Goal: Task Accomplishment & Management: Use online tool/utility

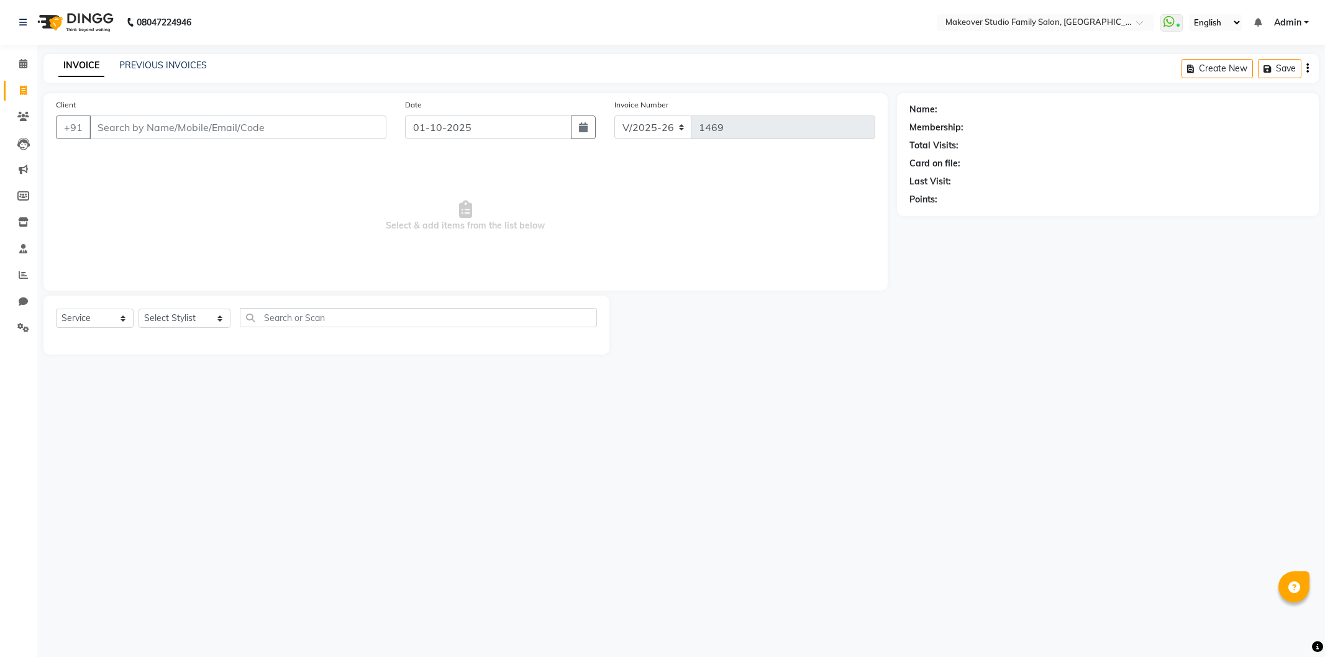
select select "6089"
select select "service"
drag, startPoint x: 150, startPoint y: 125, endPoint x: 0, endPoint y: 19, distance: 184.1
click at [148, 125] on input "Client" at bounding box center [237, 128] width 297 height 24
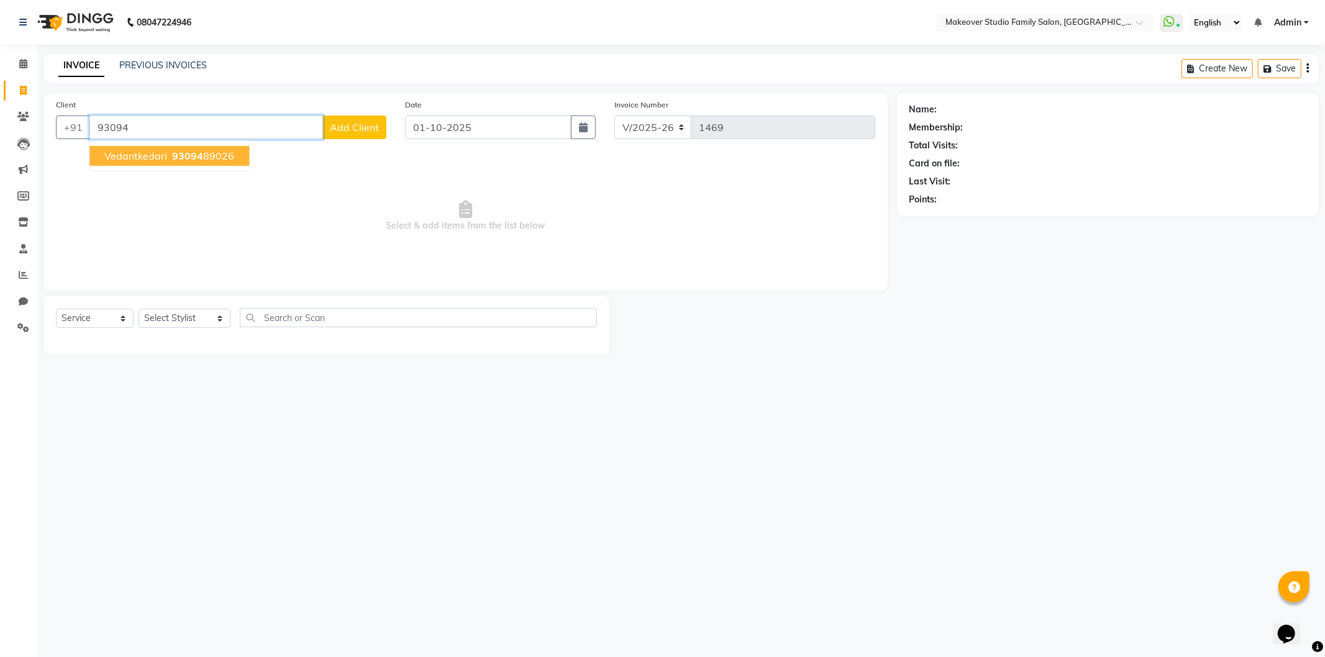
click at [145, 153] on span "Vedantkedari" at bounding box center [135, 156] width 63 height 12
type input "9309489026"
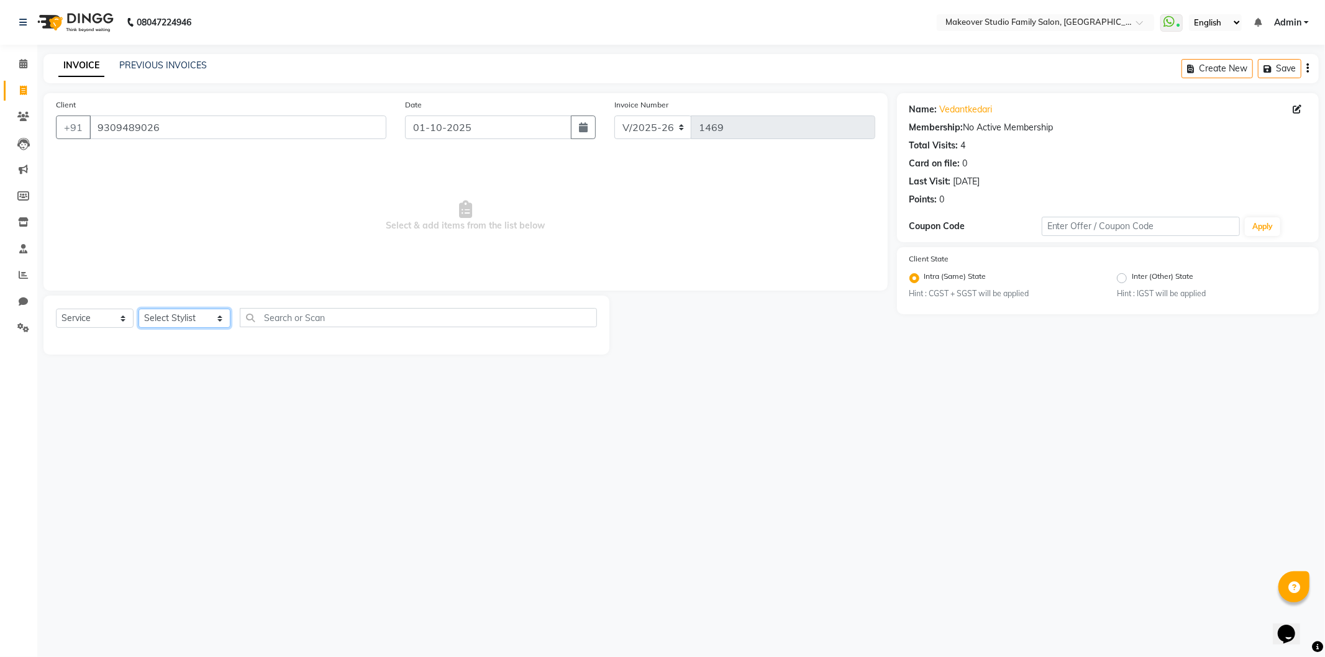
click at [172, 317] on select "Select Stylist Aditya Ajar Akash [PERSON_NAME] Divya [PERSON_NAME] [PERSON_NAME…" at bounding box center [185, 318] width 92 height 19
select select "90799"
click at [139, 309] on select "Select Stylist Aditya Ajar Akash [PERSON_NAME] Divya [PERSON_NAME] [PERSON_NAME…" at bounding box center [185, 318] width 92 height 19
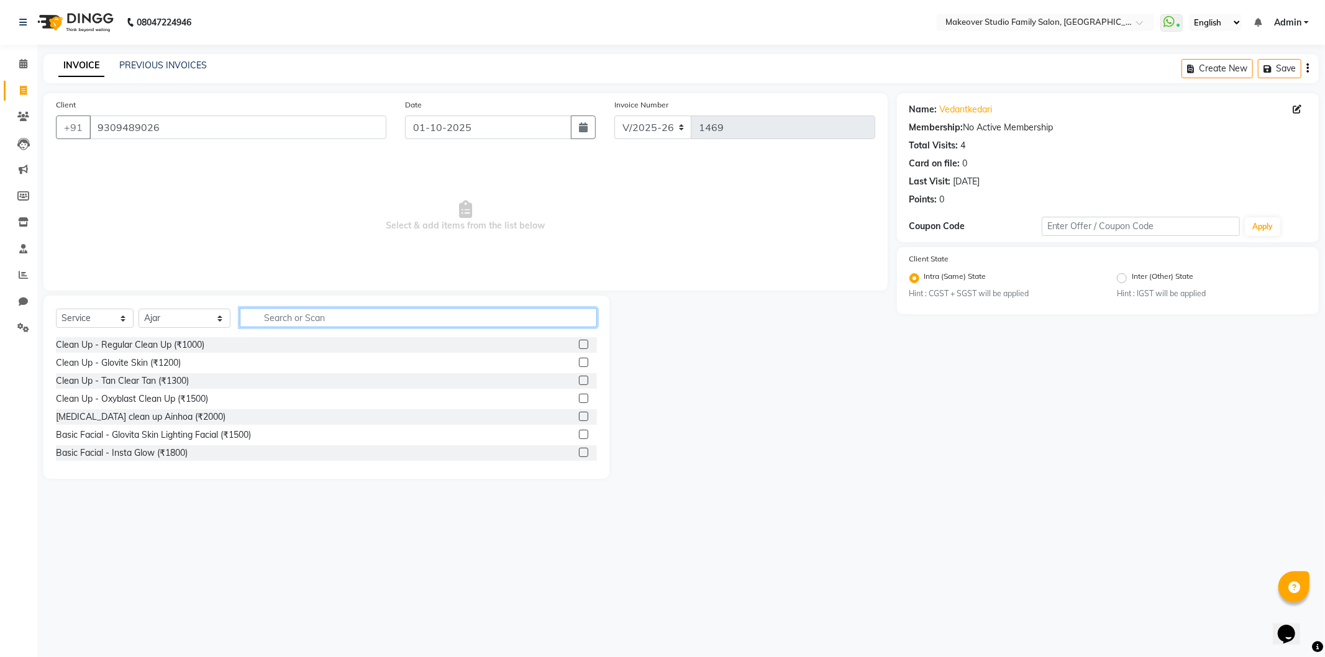
click at [306, 319] on input "text" at bounding box center [418, 317] width 357 height 19
type input "cut"
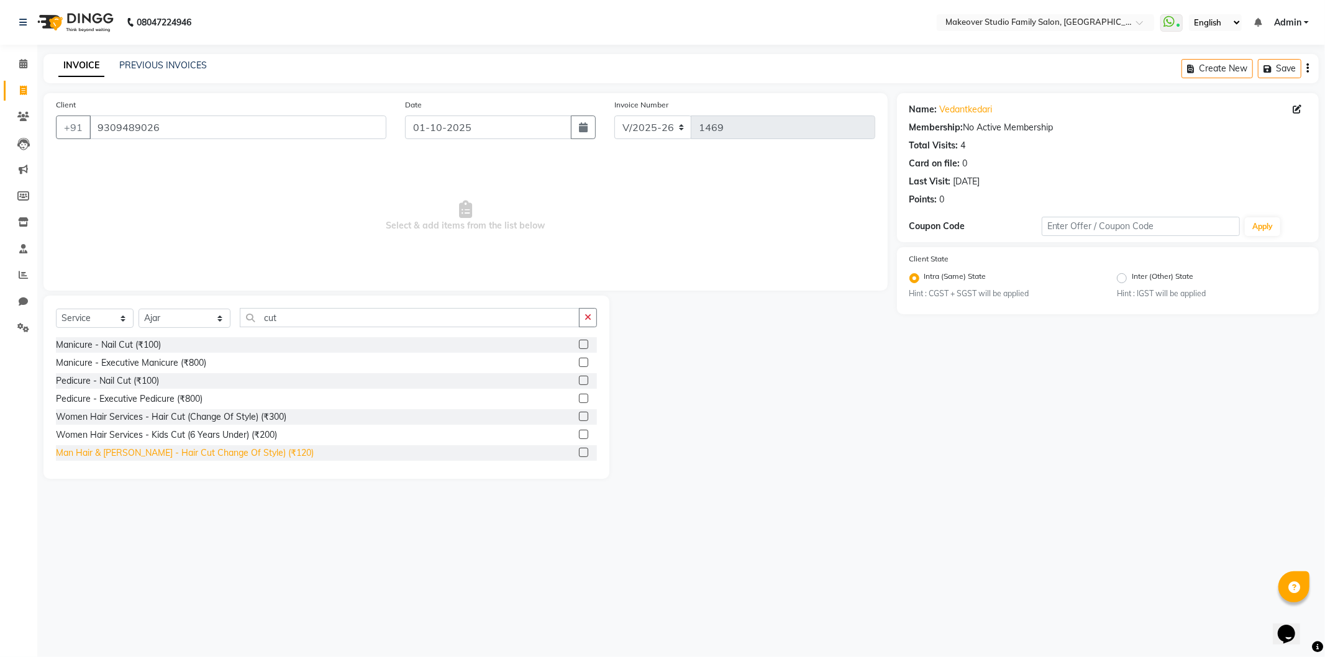
click at [171, 452] on div "Man Hair & [PERSON_NAME] - Hair Cut Change Of Style) (₹120)" at bounding box center [185, 453] width 258 height 13
checkbox input "false"
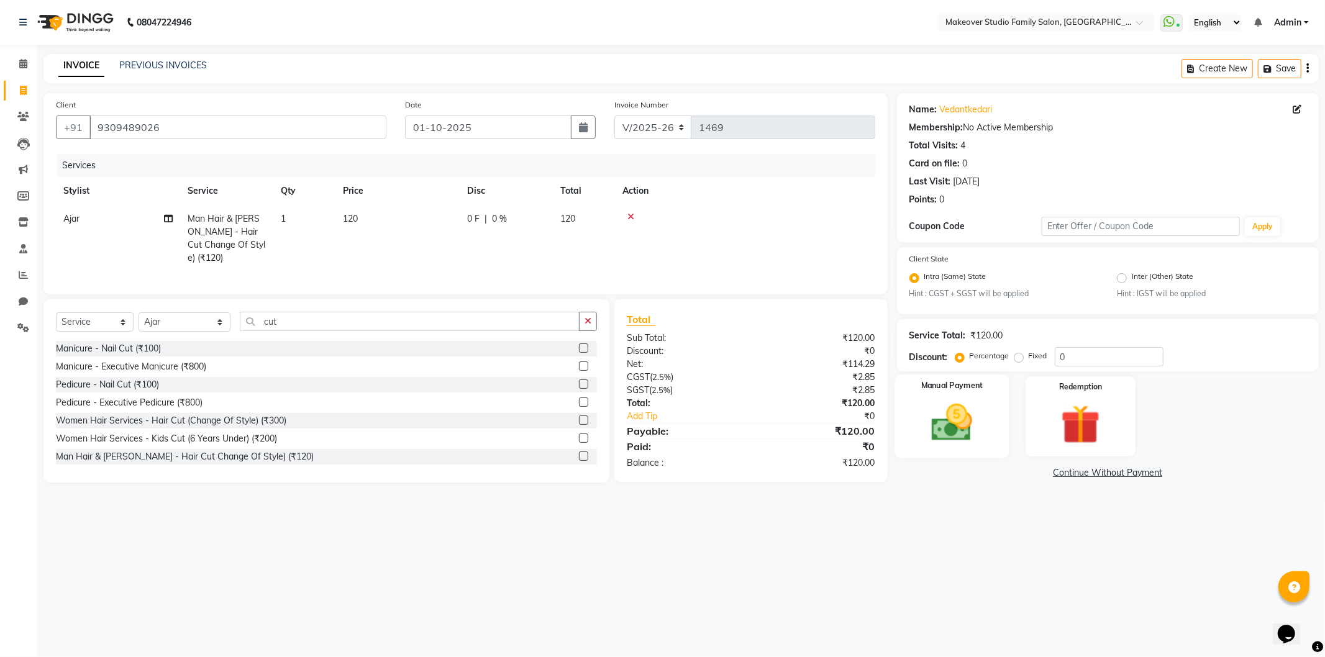
click at [995, 432] on div "Manual Payment" at bounding box center [951, 416] width 114 height 83
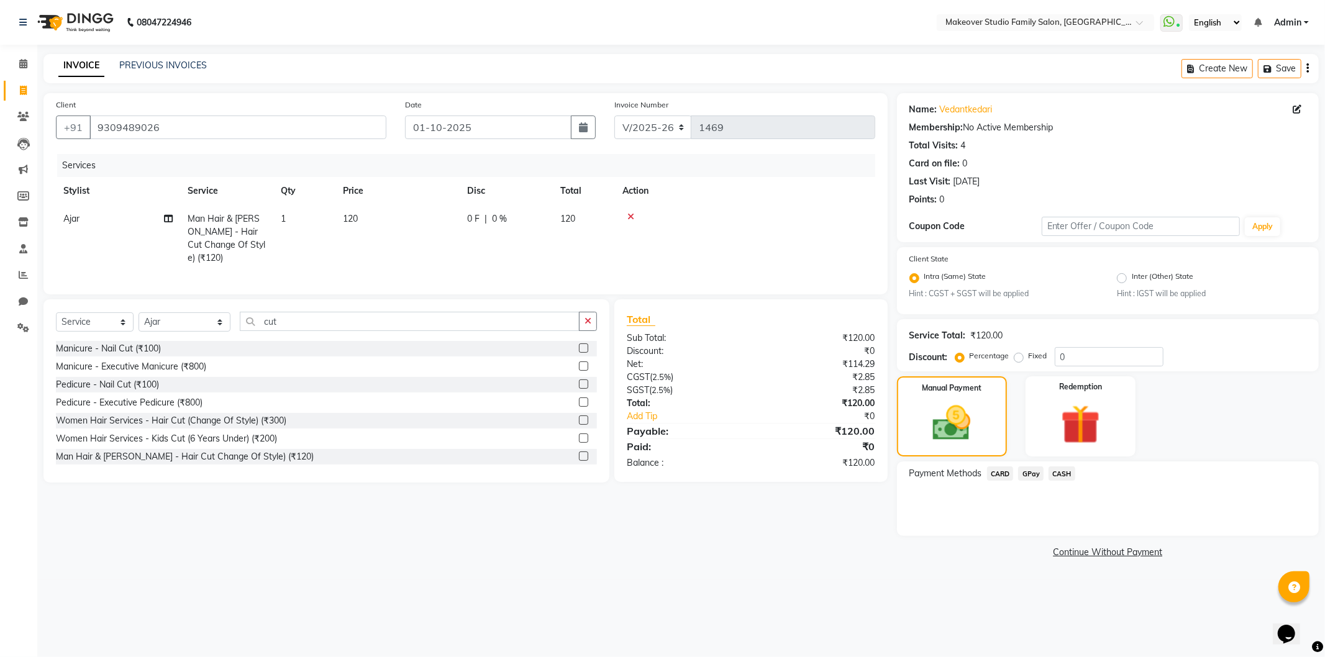
click at [1027, 473] on span "GPay" at bounding box center [1030, 473] width 25 height 14
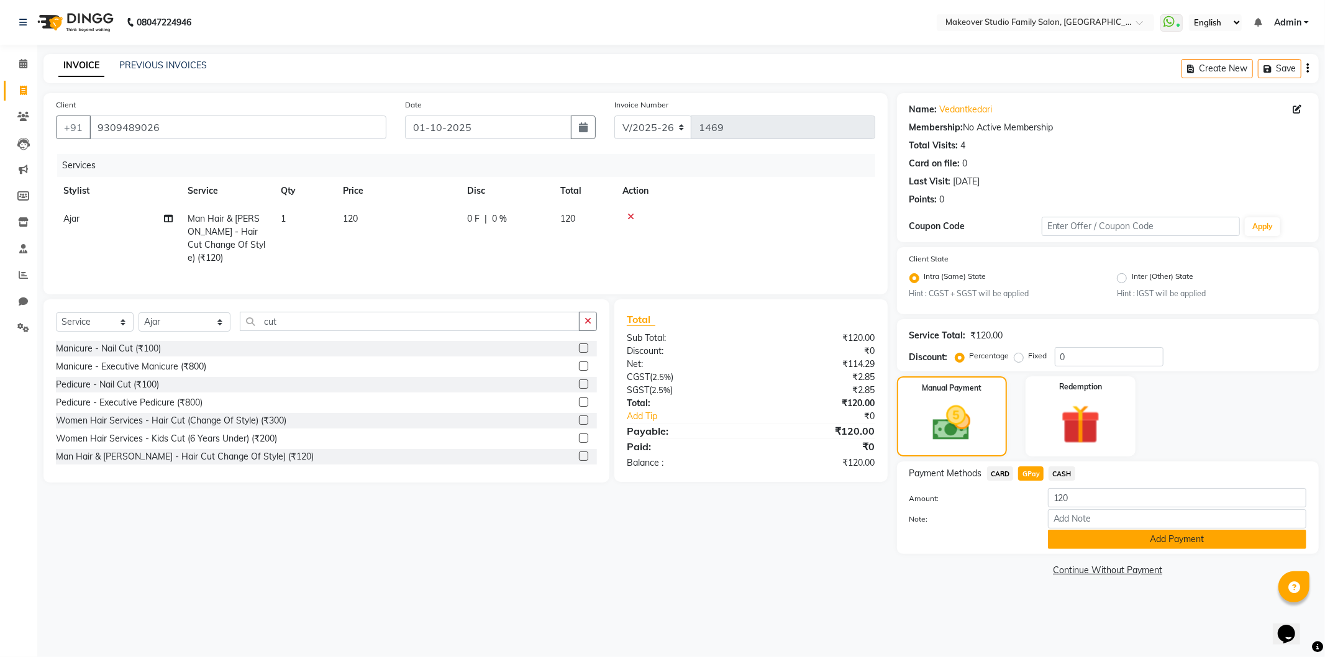
drag, startPoint x: 1162, startPoint y: 529, endPoint x: 1144, endPoint y: 540, distance: 21.5
click at [1160, 529] on div "Note:" at bounding box center [1108, 519] width 416 height 21
click at [1144, 542] on button "Add Payment" at bounding box center [1177, 539] width 258 height 19
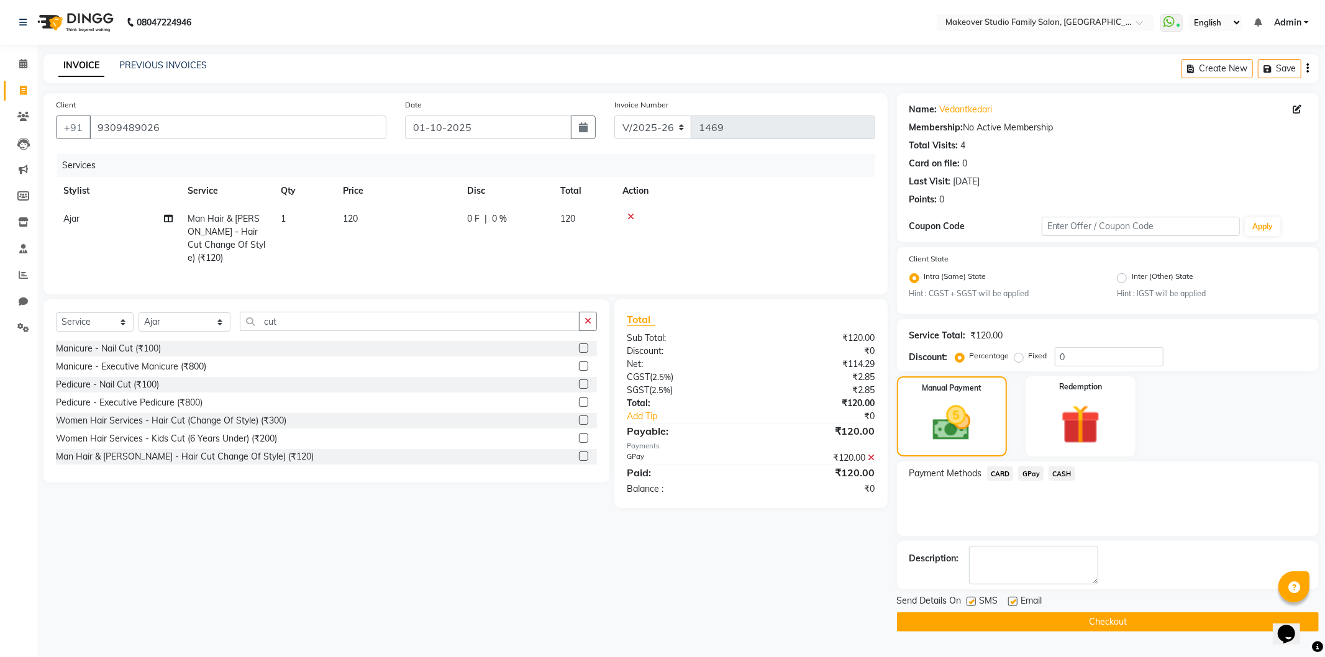
click at [1154, 626] on button "Checkout" at bounding box center [1108, 621] width 422 height 19
